Goal: Information Seeking & Learning: Check status

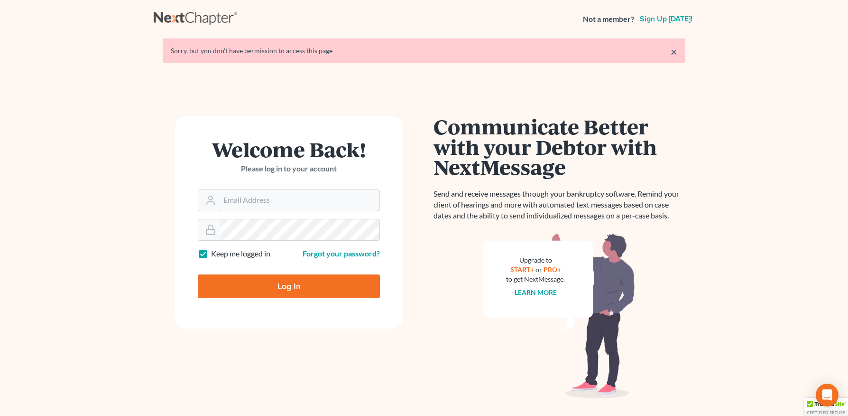
type input "anna@doyellaw.com"
drag, startPoint x: 311, startPoint y: 283, endPoint x: 307, endPoint y: 294, distance: 11.6
click at [311, 283] on input "Log In" at bounding box center [289, 286] width 182 height 24
type input "Thinking..."
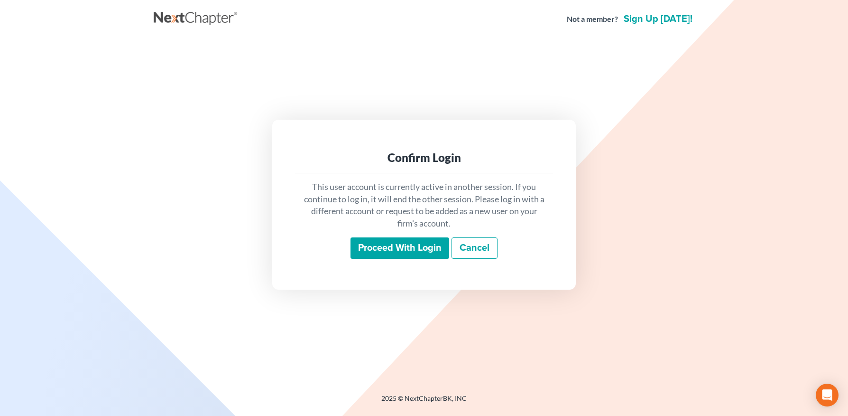
click at [372, 243] on input "Proceed with login" at bounding box center [400, 248] width 99 height 22
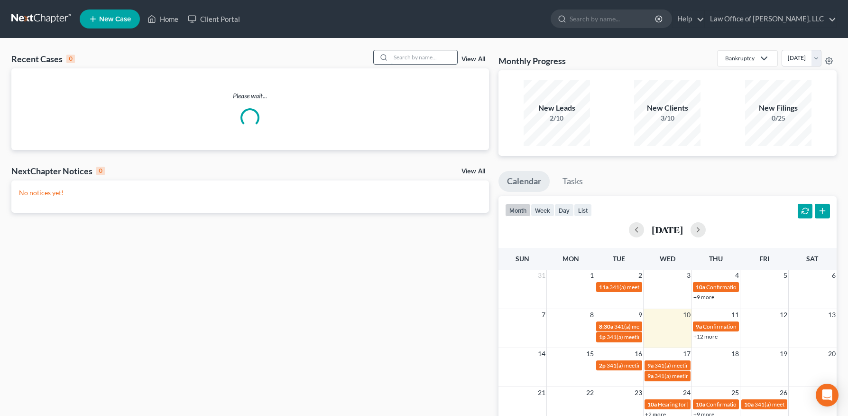
click at [413, 58] on input "search" at bounding box center [424, 57] width 66 height 14
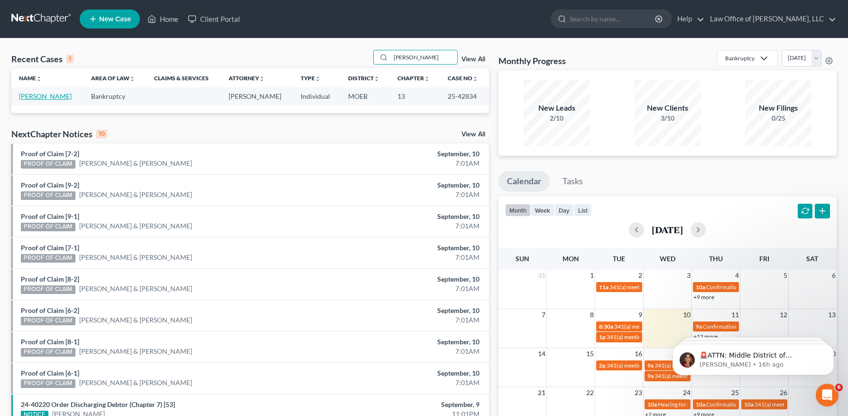
type input "latham"
click at [43, 93] on link "Latham, Eric" at bounding box center [45, 96] width 53 height 8
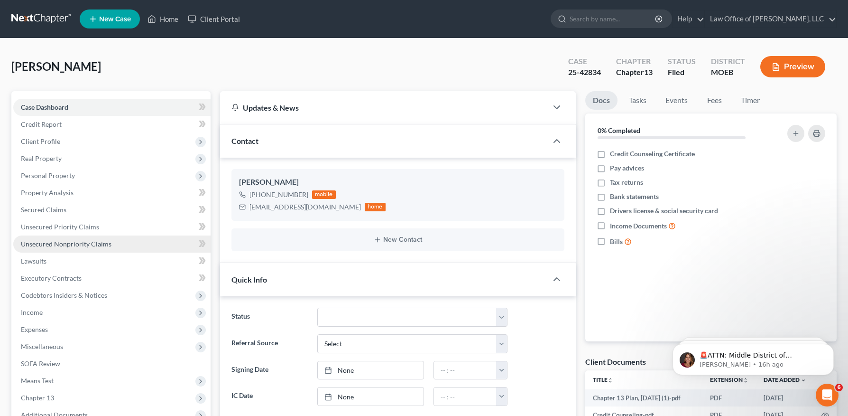
scroll to position [179, 0]
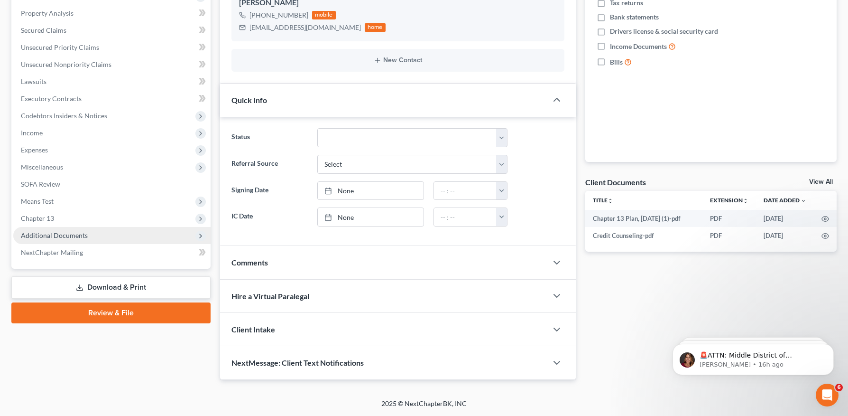
click at [57, 233] on span "Additional Documents" at bounding box center [54, 235] width 67 height 8
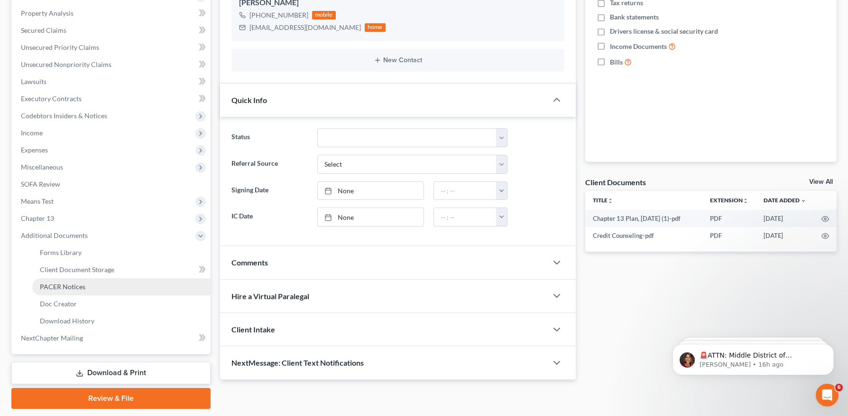
click at [76, 287] on span "PACER Notices" at bounding box center [63, 286] width 46 height 8
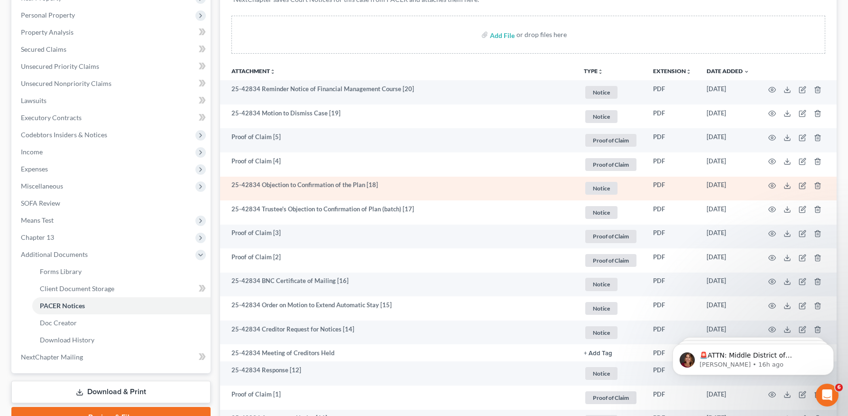
scroll to position [160, 0]
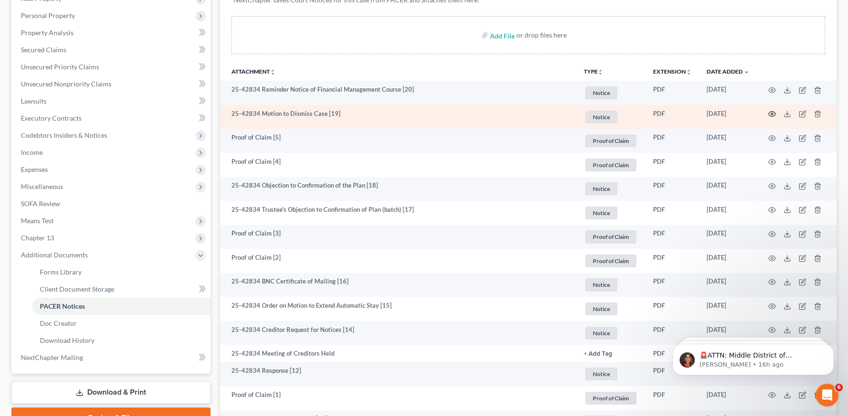
click at [773, 111] on icon "button" at bounding box center [772, 113] width 7 height 5
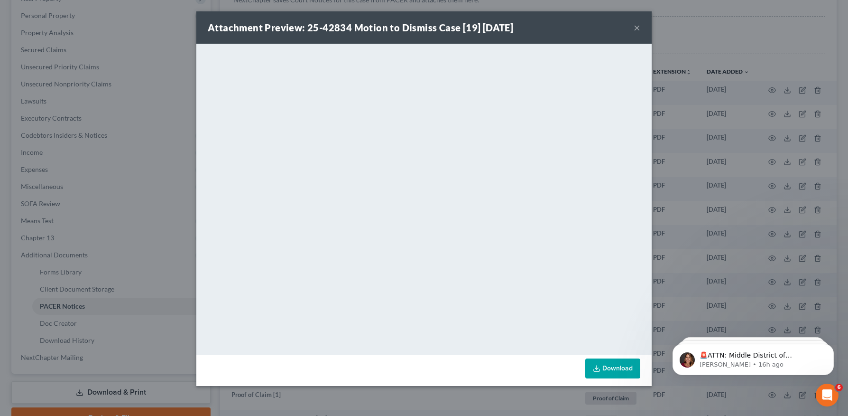
click at [635, 27] on button "×" at bounding box center [637, 27] width 7 height 11
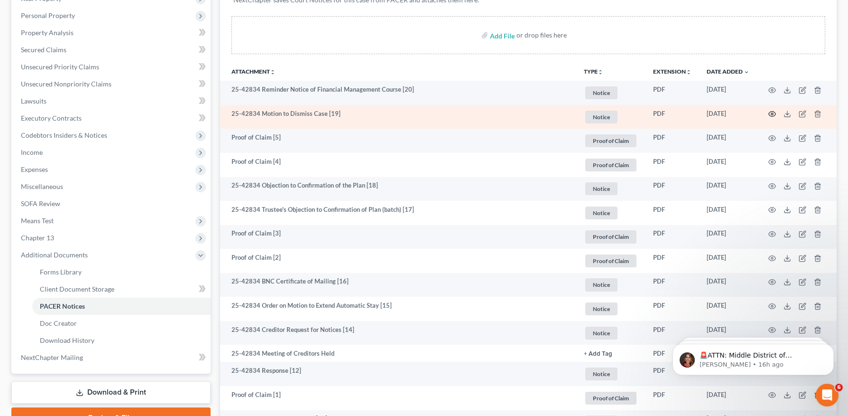
click at [774, 114] on icon "button" at bounding box center [772, 114] width 8 height 8
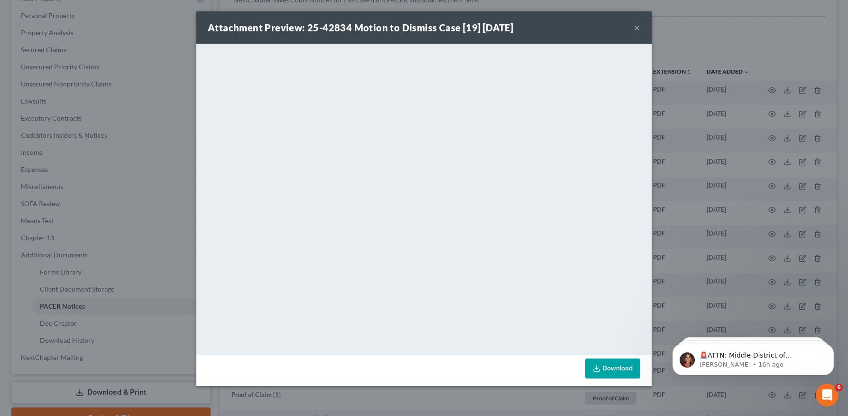
drag, startPoint x: 641, startPoint y: 23, endPoint x: 633, endPoint y: 29, distance: 9.9
click at [641, 24] on div "Attachment Preview: 25-42834 Motion to Dismiss Case [19] 09/05/2025 ×" at bounding box center [423, 27] width 455 height 32
click at [638, 26] on button "×" at bounding box center [637, 27] width 7 height 11
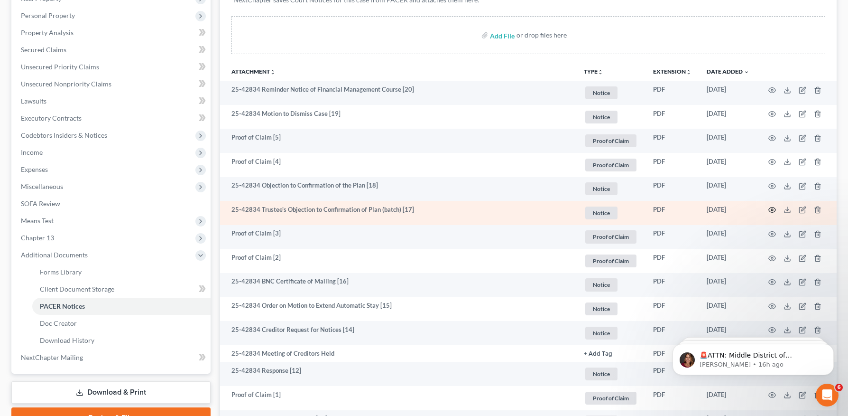
click at [773, 210] on circle "button" at bounding box center [772, 210] width 2 height 2
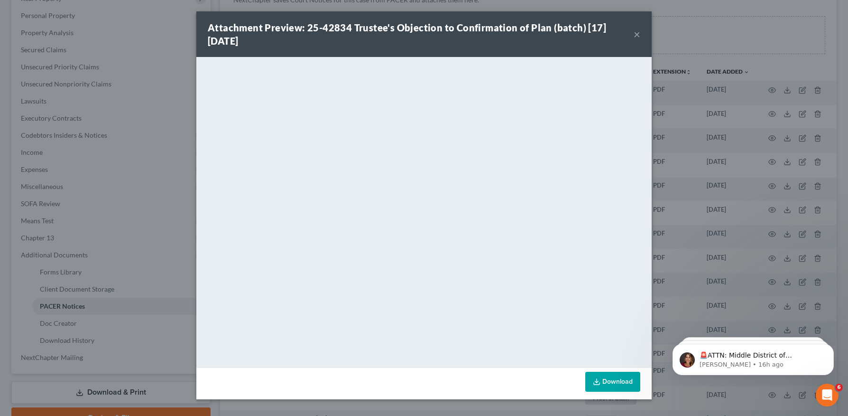
click at [638, 35] on button "×" at bounding box center [637, 33] width 7 height 11
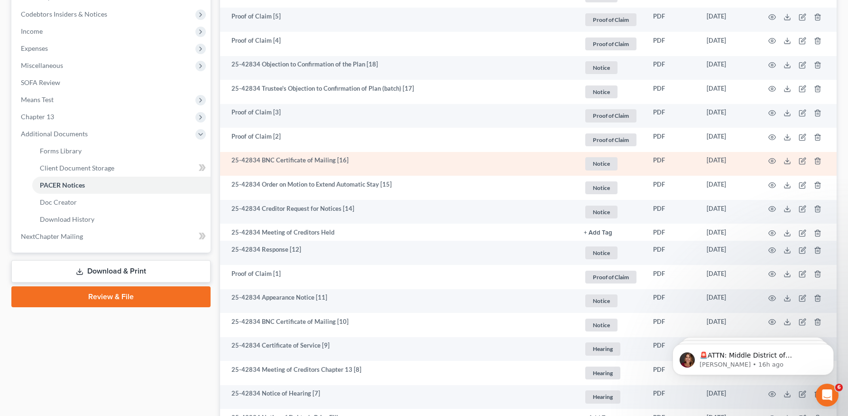
scroll to position [519, 0]
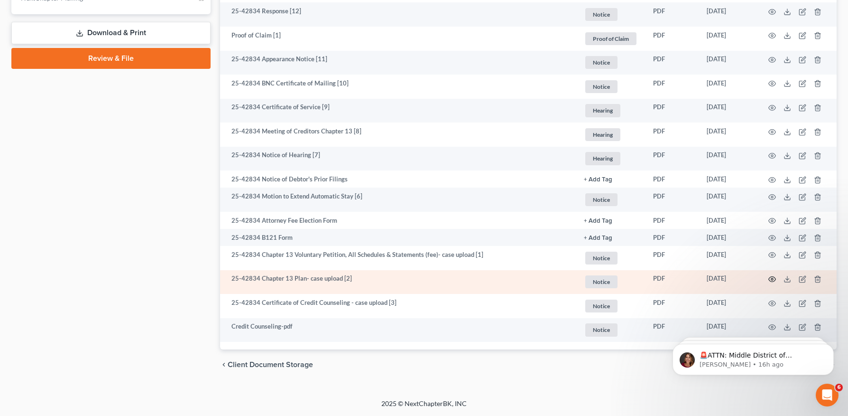
click at [772, 278] on circle "button" at bounding box center [772, 279] width 2 height 2
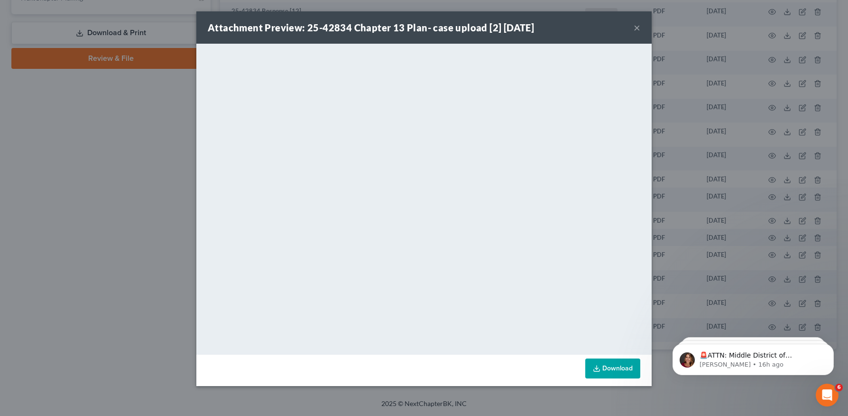
click at [641, 28] on div "Attachment Preview: 25-42834 Chapter 13 Plan- case upload [2] 07/25/2025 ×" at bounding box center [423, 27] width 455 height 32
click at [635, 28] on button "×" at bounding box center [637, 27] width 7 height 11
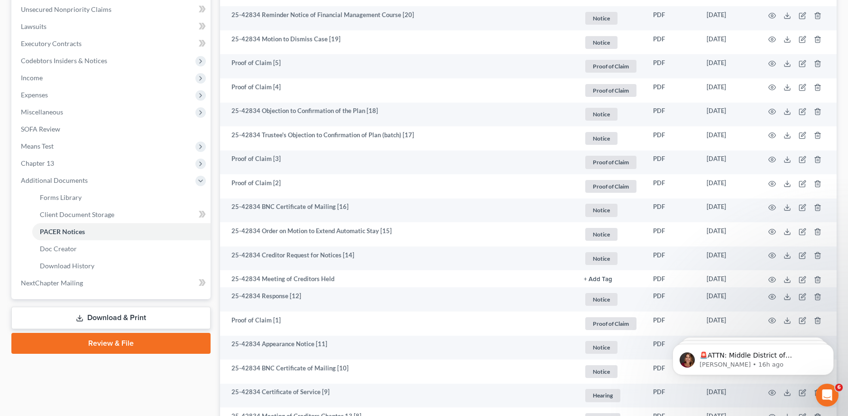
scroll to position [82, 0]
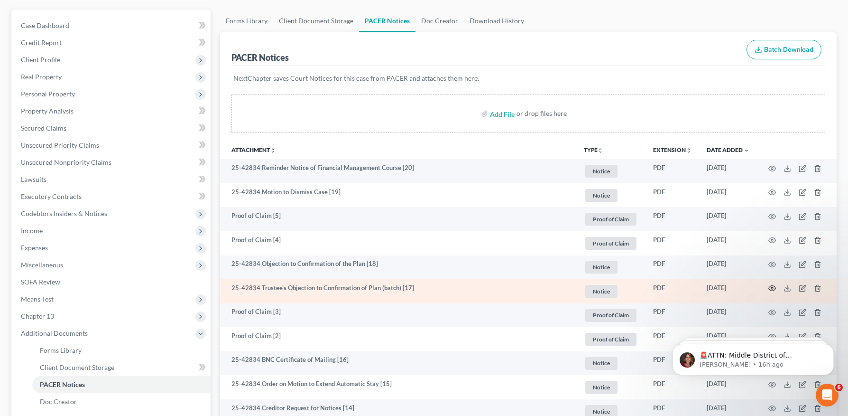
click at [770, 287] on icon "button" at bounding box center [772, 288] width 8 height 8
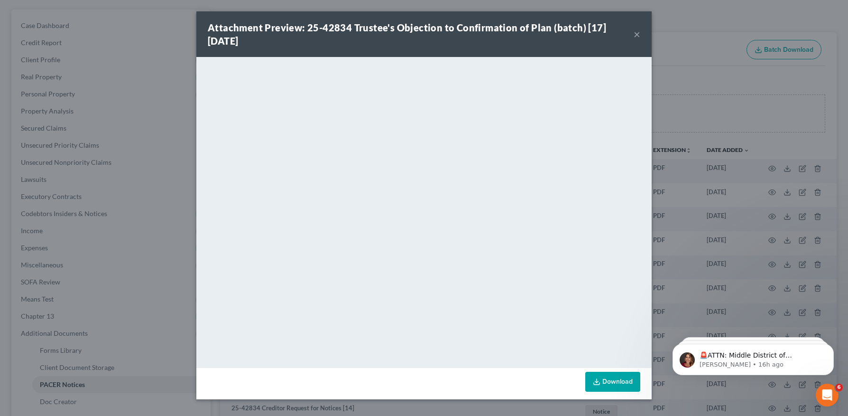
drag, startPoint x: 637, startPoint y: 32, endPoint x: 632, endPoint y: 46, distance: 14.9
click at [637, 32] on button "×" at bounding box center [637, 33] width 7 height 11
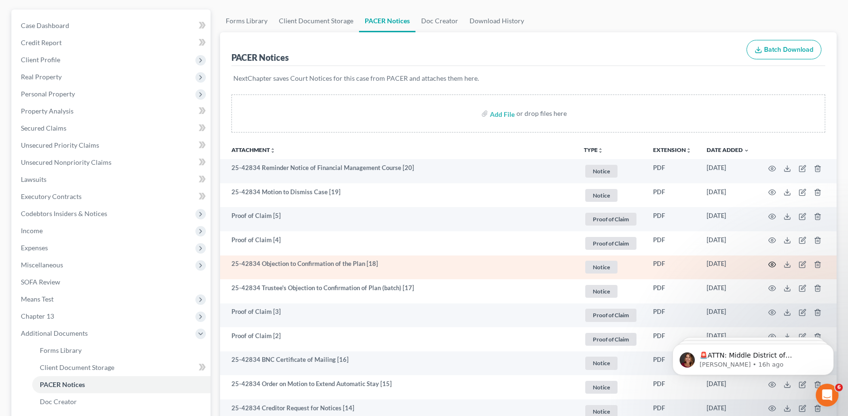
click at [773, 263] on circle "button" at bounding box center [772, 264] width 2 height 2
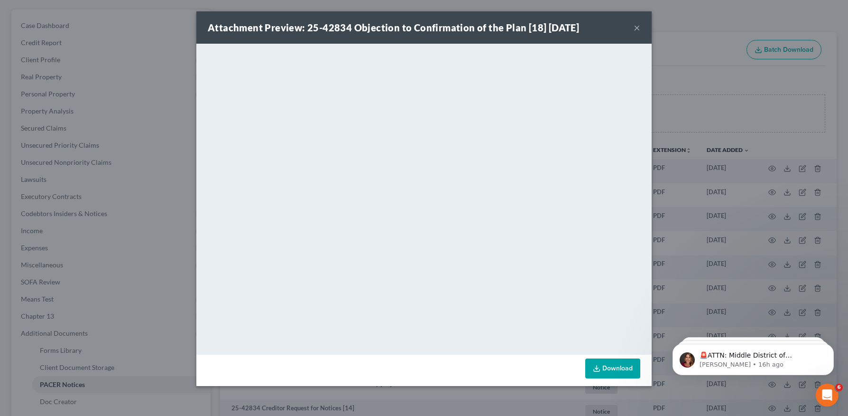
click at [636, 27] on button "×" at bounding box center [637, 27] width 7 height 11
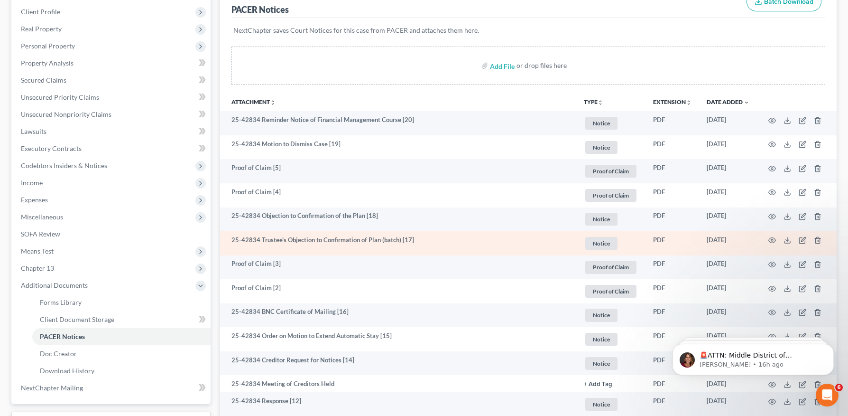
scroll to position [133, 0]
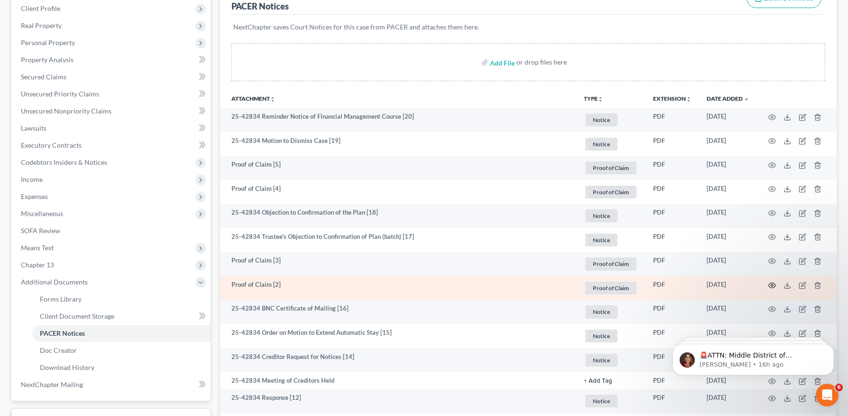
click at [775, 281] on icon "button" at bounding box center [772, 285] width 8 height 8
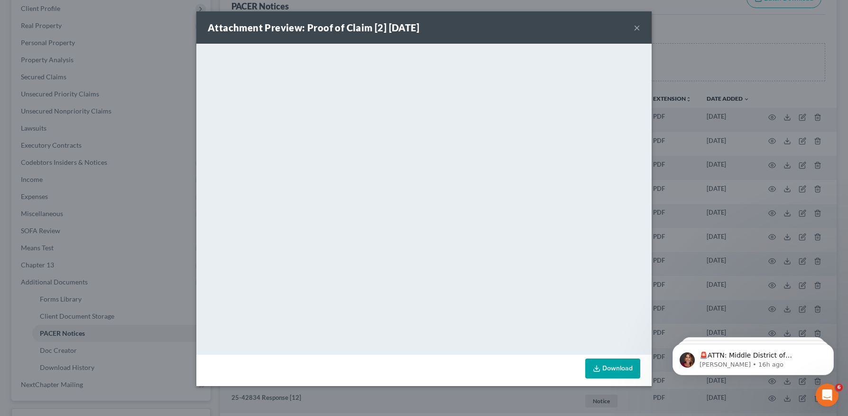
drag, startPoint x: 635, startPoint y: 24, endPoint x: 634, endPoint y: 52, distance: 28.5
click at [635, 24] on button "×" at bounding box center [637, 27] width 7 height 11
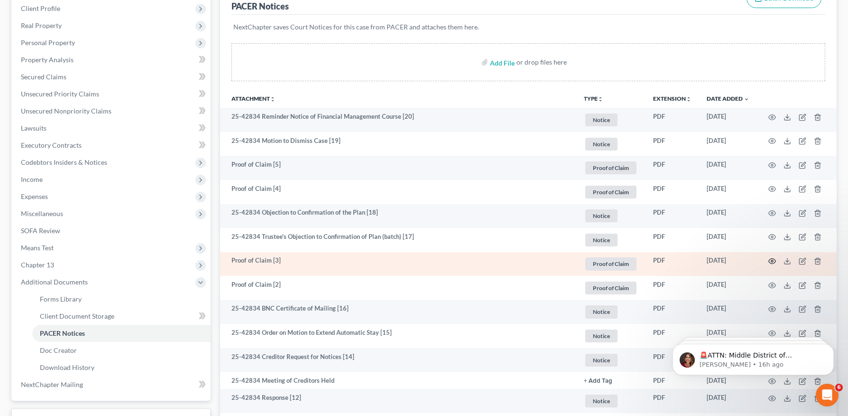
click at [771, 262] on icon "button" at bounding box center [772, 261] width 8 height 8
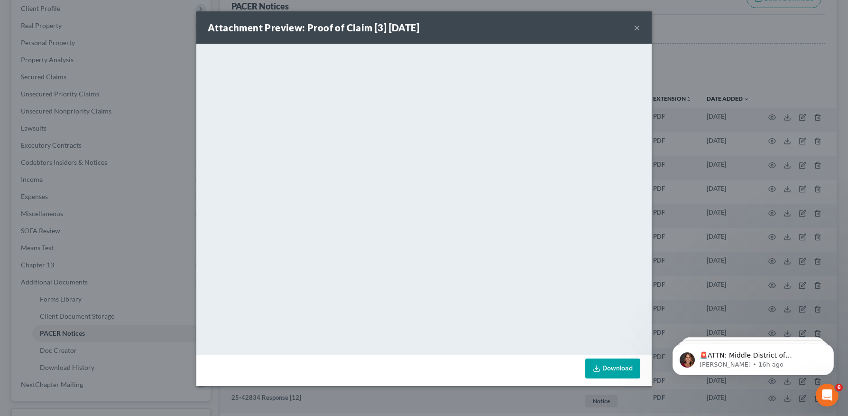
drag, startPoint x: 634, startPoint y: 27, endPoint x: 600, endPoint y: 50, distance: 42.0
click at [635, 27] on button "×" at bounding box center [637, 27] width 7 height 11
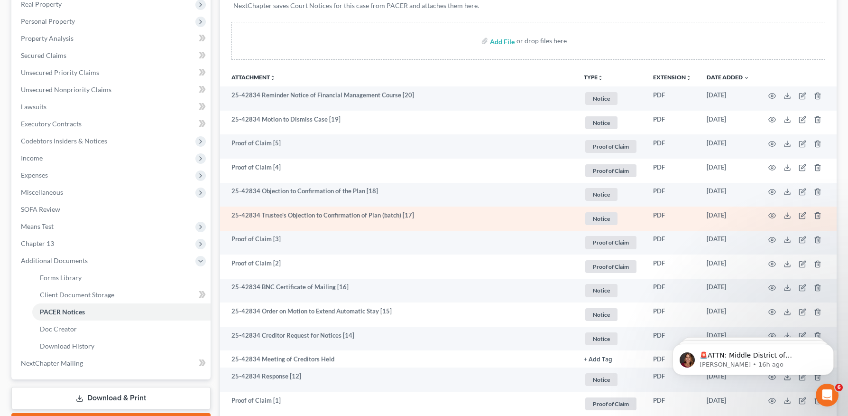
scroll to position [191, 0]
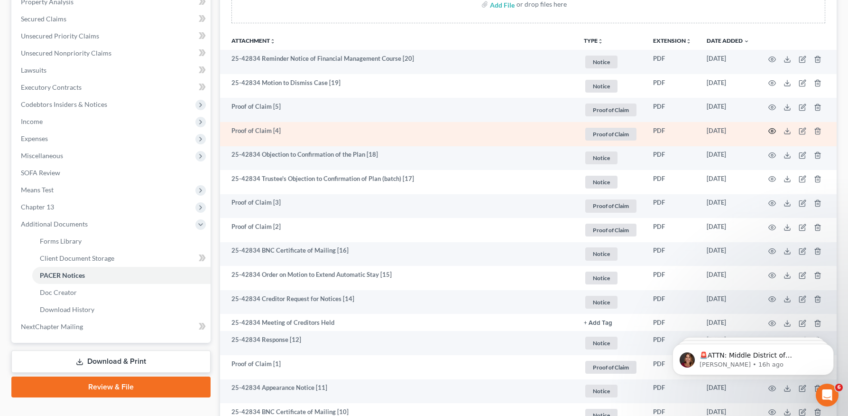
click at [769, 130] on icon "button" at bounding box center [772, 131] width 7 height 5
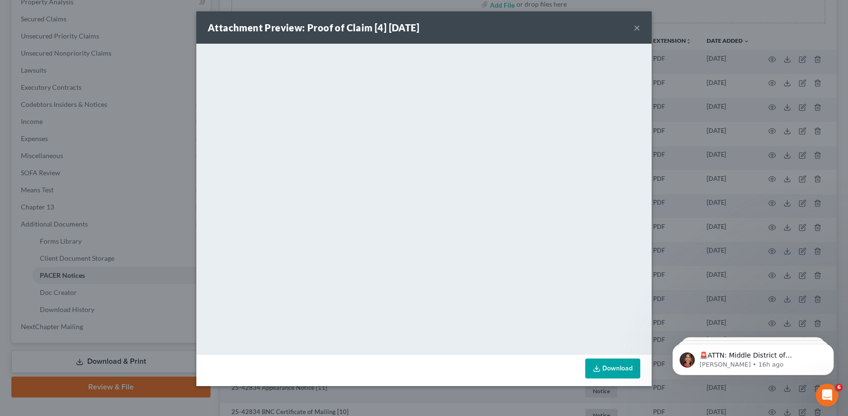
click at [642, 26] on div "Attachment Preview: Proof of Claim [4] 08/28/2025 ×" at bounding box center [423, 27] width 455 height 32
click at [640, 27] on button "×" at bounding box center [637, 27] width 7 height 11
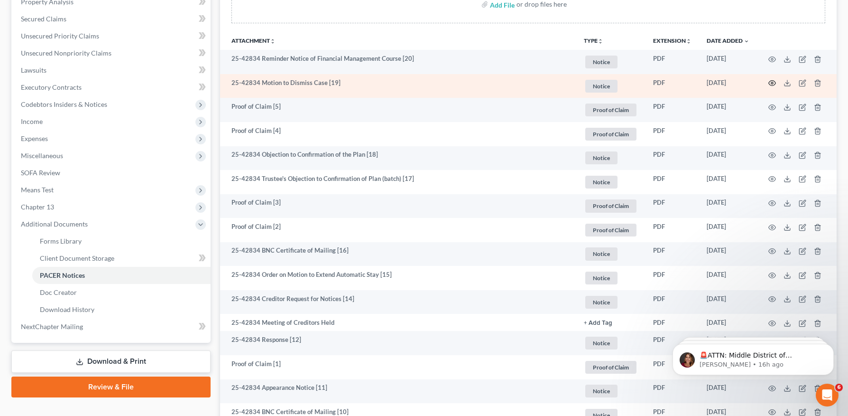
click at [771, 85] on icon "button" at bounding box center [772, 83] width 7 height 5
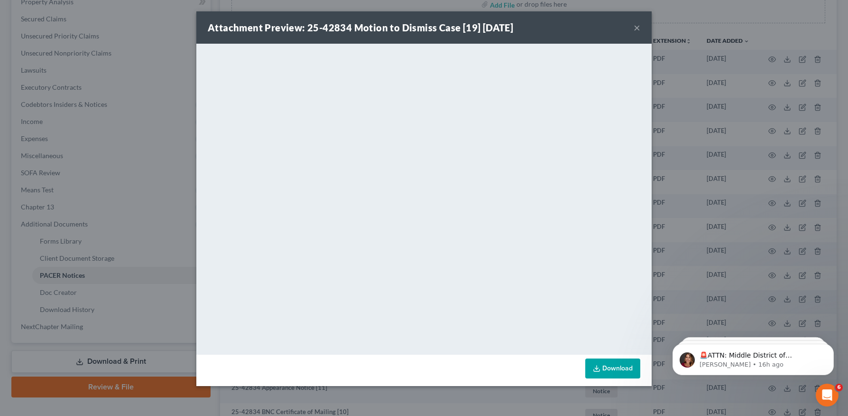
drag, startPoint x: 635, startPoint y: 23, endPoint x: 693, endPoint y: 41, distance: 60.2
click at [636, 23] on button "×" at bounding box center [637, 27] width 7 height 11
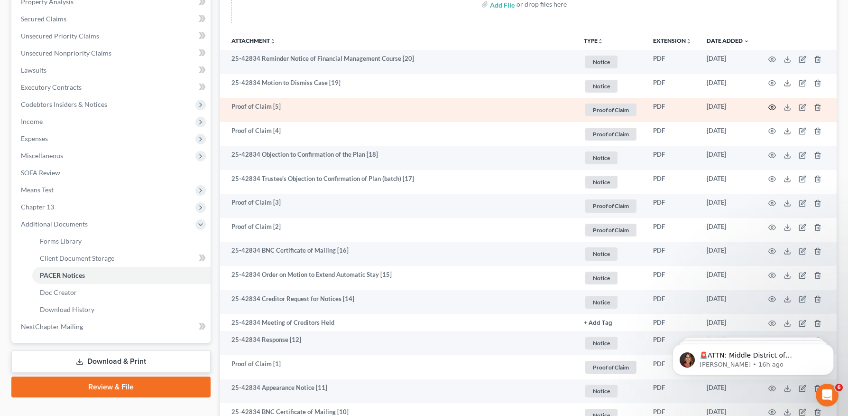
click at [773, 106] on icon "button" at bounding box center [772, 107] width 8 height 8
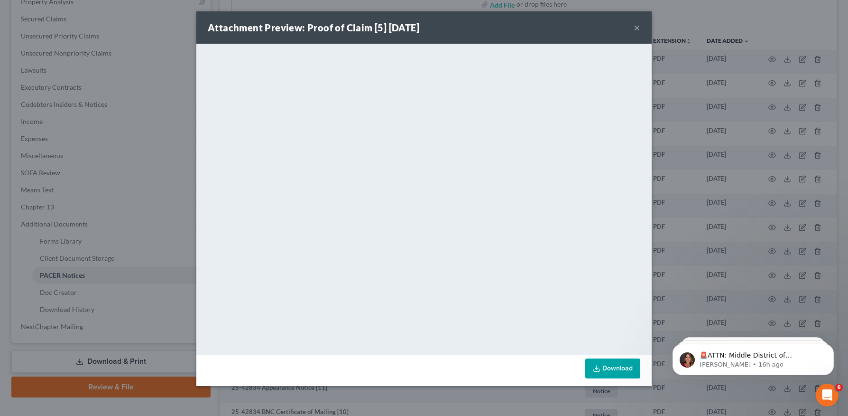
drag, startPoint x: 637, startPoint y: 26, endPoint x: 627, endPoint y: 46, distance: 21.6
click at [637, 26] on button "×" at bounding box center [637, 27] width 7 height 11
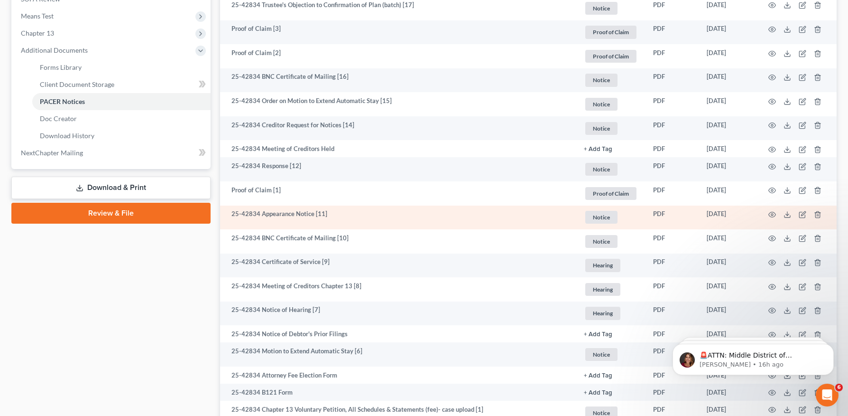
scroll to position [366, 0]
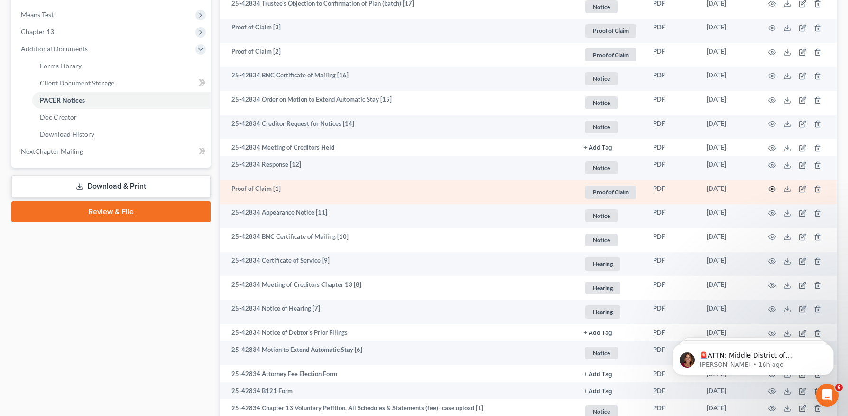
click at [769, 189] on icon "button" at bounding box center [772, 188] width 7 height 5
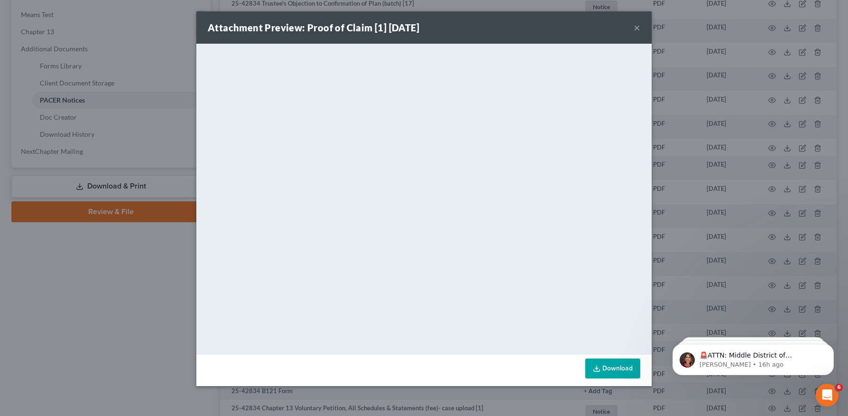
click at [638, 27] on button "×" at bounding box center [637, 27] width 7 height 11
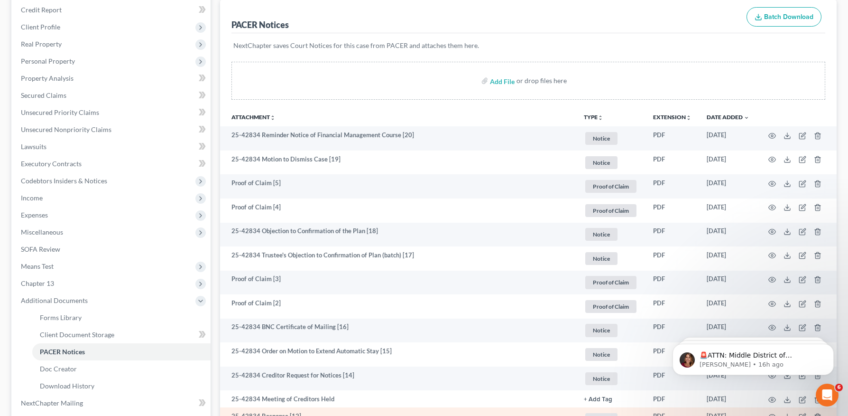
scroll to position [111, 0]
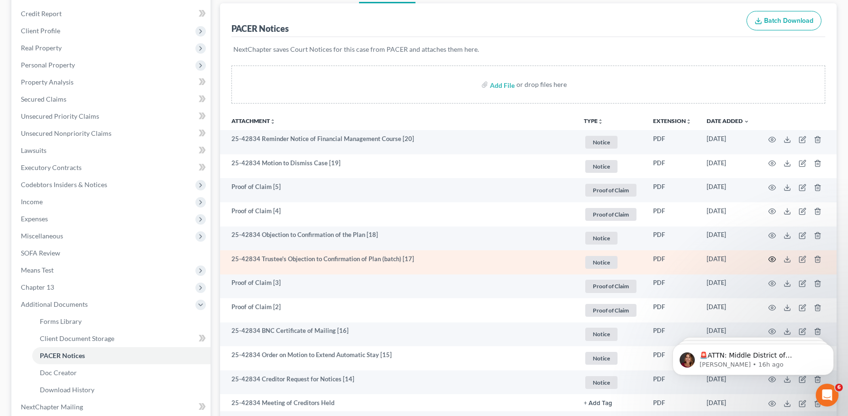
click at [772, 259] on icon "button" at bounding box center [772, 259] width 8 height 8
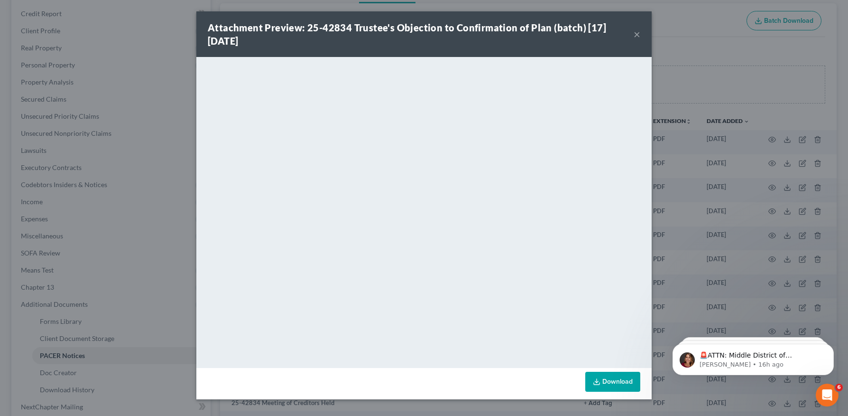
click at [634, 31] on button "×" at bounding box center [637, 33] width 7 height 11
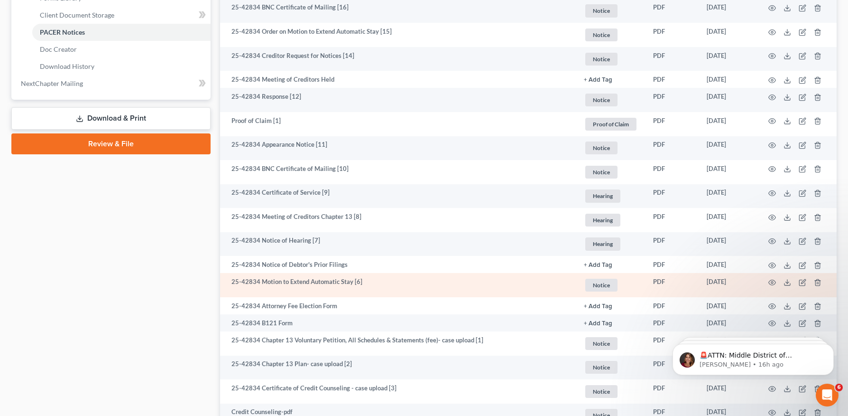
scroll to position [519, 0]
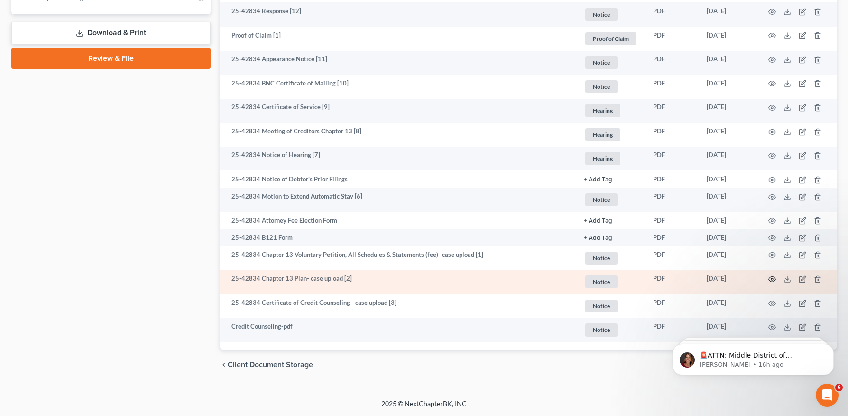
click at [769, 278] on icon "button" at bounding box center [772, 279] width 7 height 5
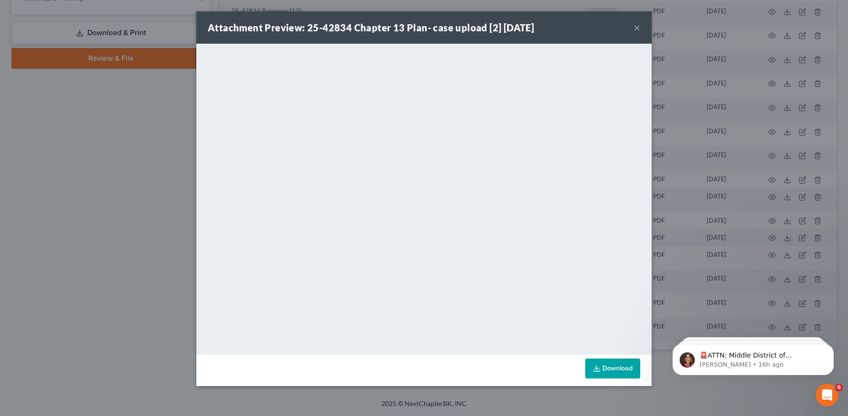
drag, startPoint x: 645, startPoint y: 25, endPoint x: 640, endPoint y: 27, distance: 5.0
click at [645, 25] on div "Attachment Preview: 25-42834 Chapter 13 Plan- case upload [2] 07/25/2025 ×" at bounding box center [423, 27] width 455 height 32
click at [639, 28] on button "×" at bounding box center [637, 27] width 7 height 11
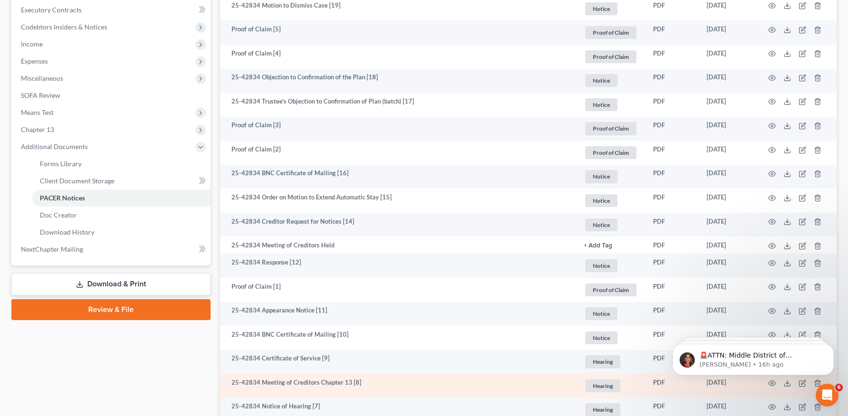
scroll to position [199, 0]
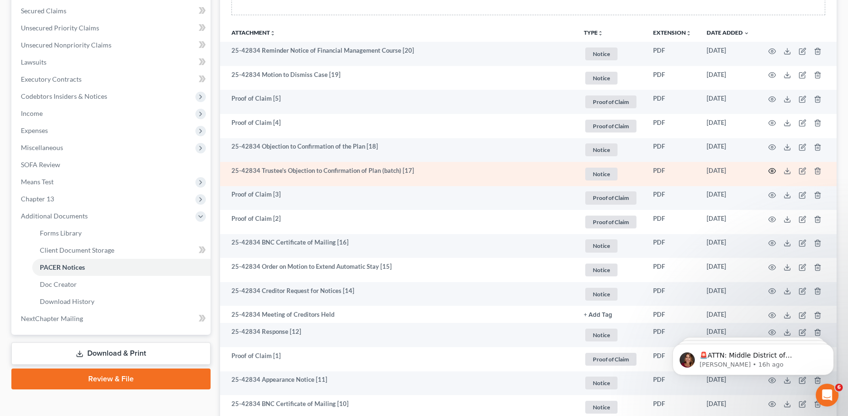
drag, startPoint x: 777, startPoint y: 168, endPoint x: 768, endPoint y: 173, distance: 9.4
click at [777, 168] on td at bounding box center [797, 174] width 80 height 24
click at [768, 173] on icon "button" at bounding box center [772, 171] width 8 height 8
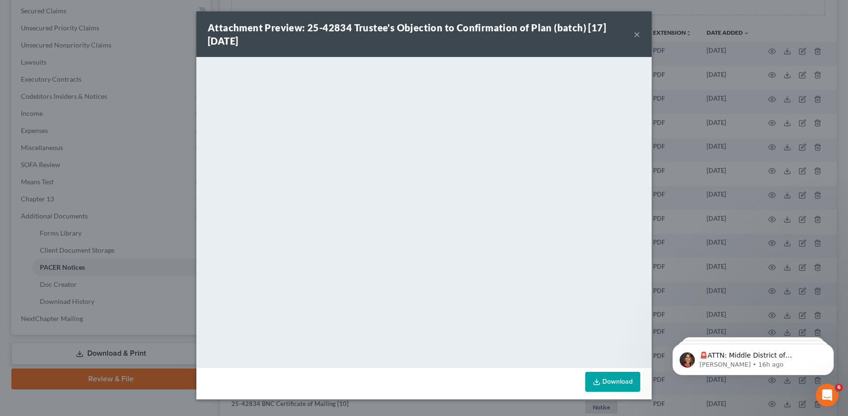
click at [633, 35] on div "Attachment Preview: 25-42834 Trustee's Objection to Confirmation of Plan (batch…" at bounding box center [421, 34] width 426 height 27
click at [644, 35] on div "Attachment Preview: 25-42834 Trustee's Objection to Confirmation of Plan (batch…" at bounding box center [423, 34] width 455 height 46
click at [639, 35] on button "×" at bounding box center [637, 33] width 7 height 11
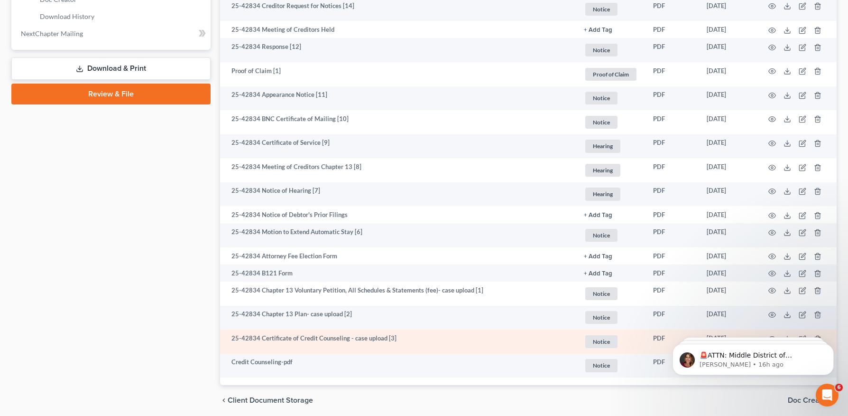
scroll to position [519, 0]
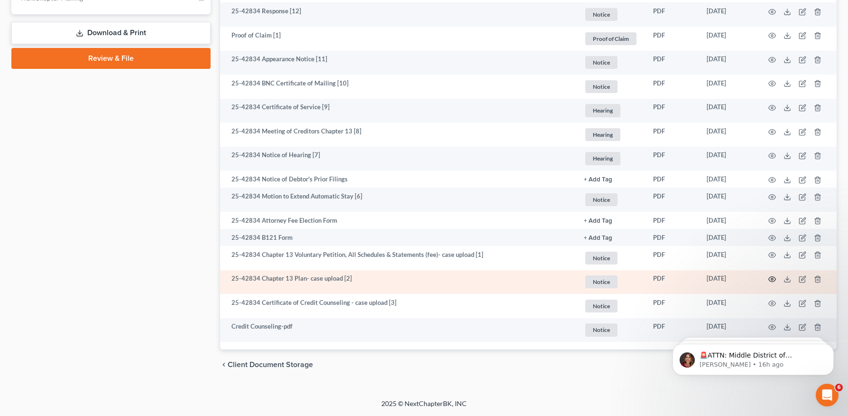
click at [773, 277] on icon "button" at bounding box center [772, 279] width 7 height 5
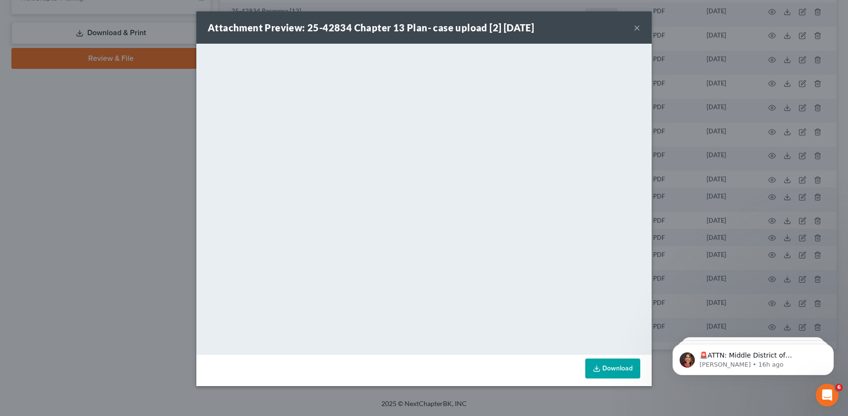
drag, startPoint x: 638, startPoint y: 25, endPoint x: 621, endPoint y: 46, distance: 26.7
click at [638, 25] on button "×" at bounding box center [637, 27] width 7 height 11
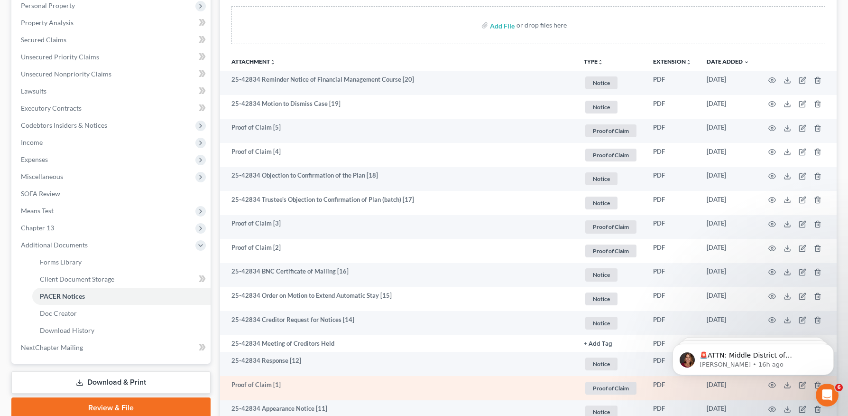
scroll to position [168, 0]
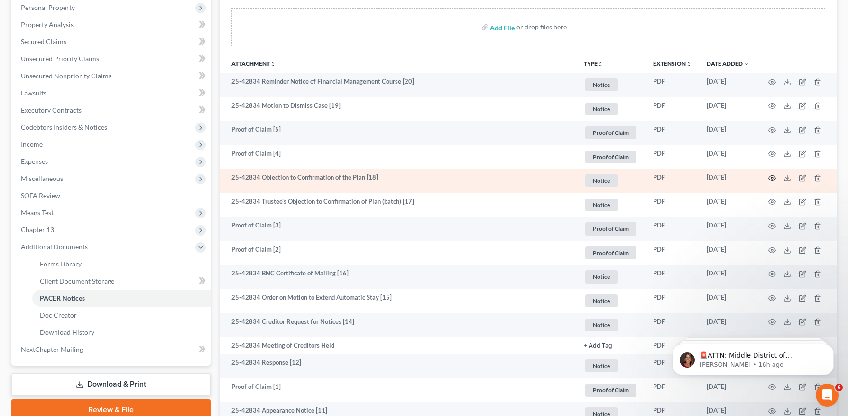
click at [772, 177] on circle "button" at bounding box center [772, 178] width 2 height 2
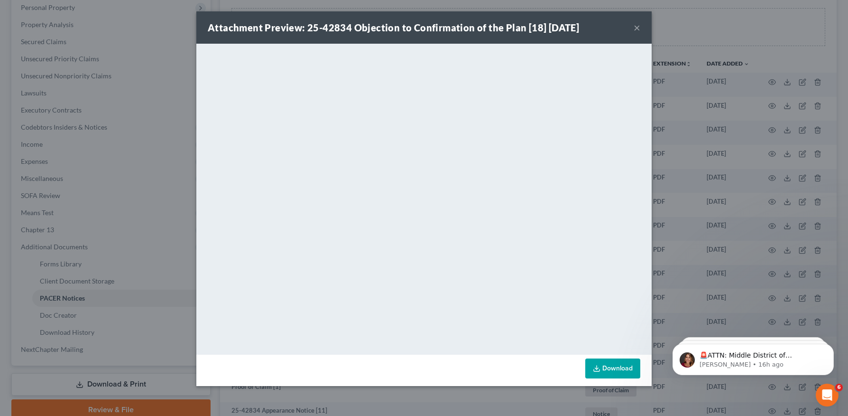
drag, startPoint x: 638, startPoint y: 28, endPoint x: 626, endPoint y: 55, distance: 29.9
click at [638, 28] on button "×" at bounding box center [637, 27] width 7 height 11
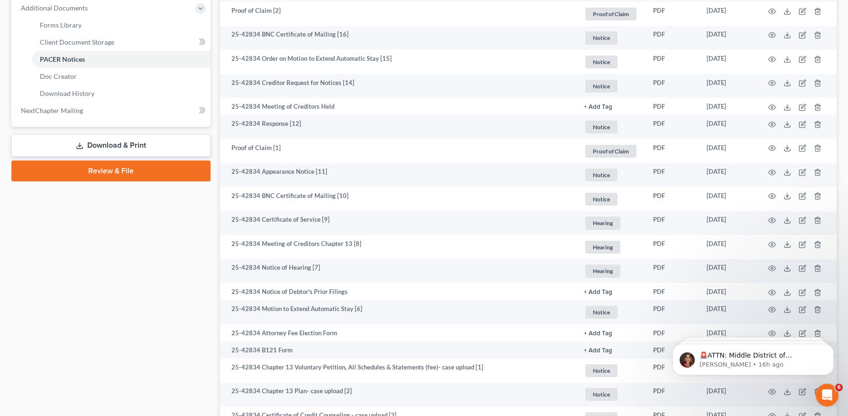
scroll to position [519, 0]
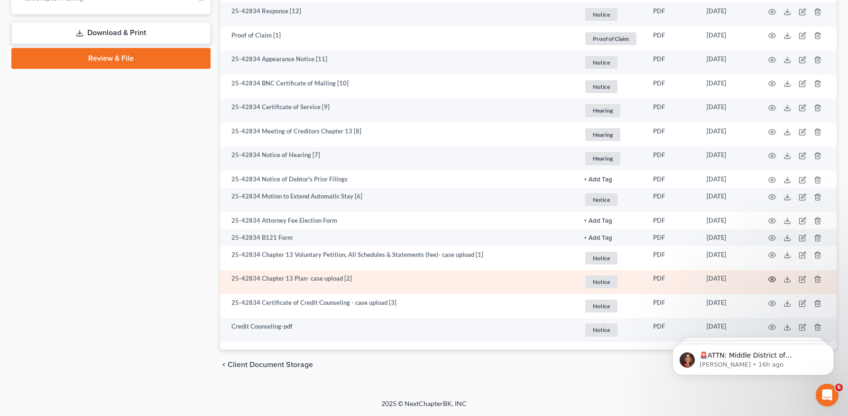
click at [771, 279] on circle "button" at bounding box center [772, 279] width 2 height 2
